Goal: Task Accomplishment & Management: Use online tool/utility

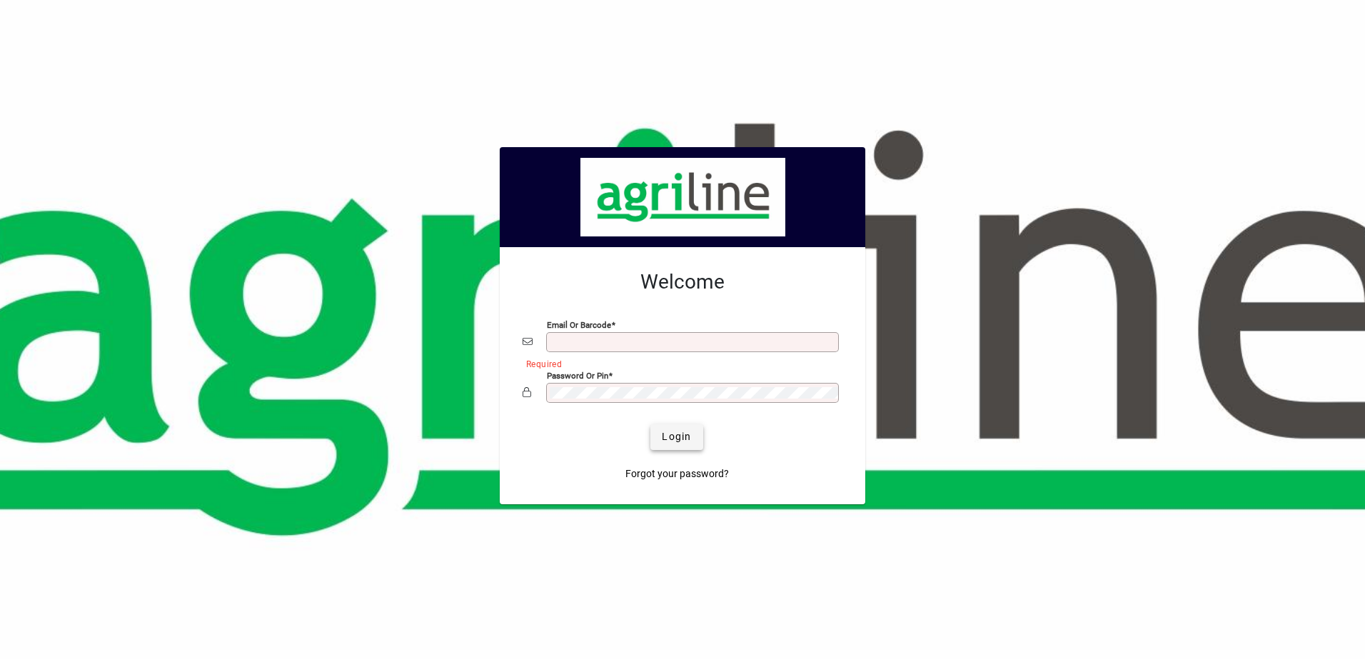
type input "**********"
click at [675, 436] on span "Login" at bounding box center [676, 436] width 29 height 15
